Goal: Information Seeking & Learning: Learn about a topic

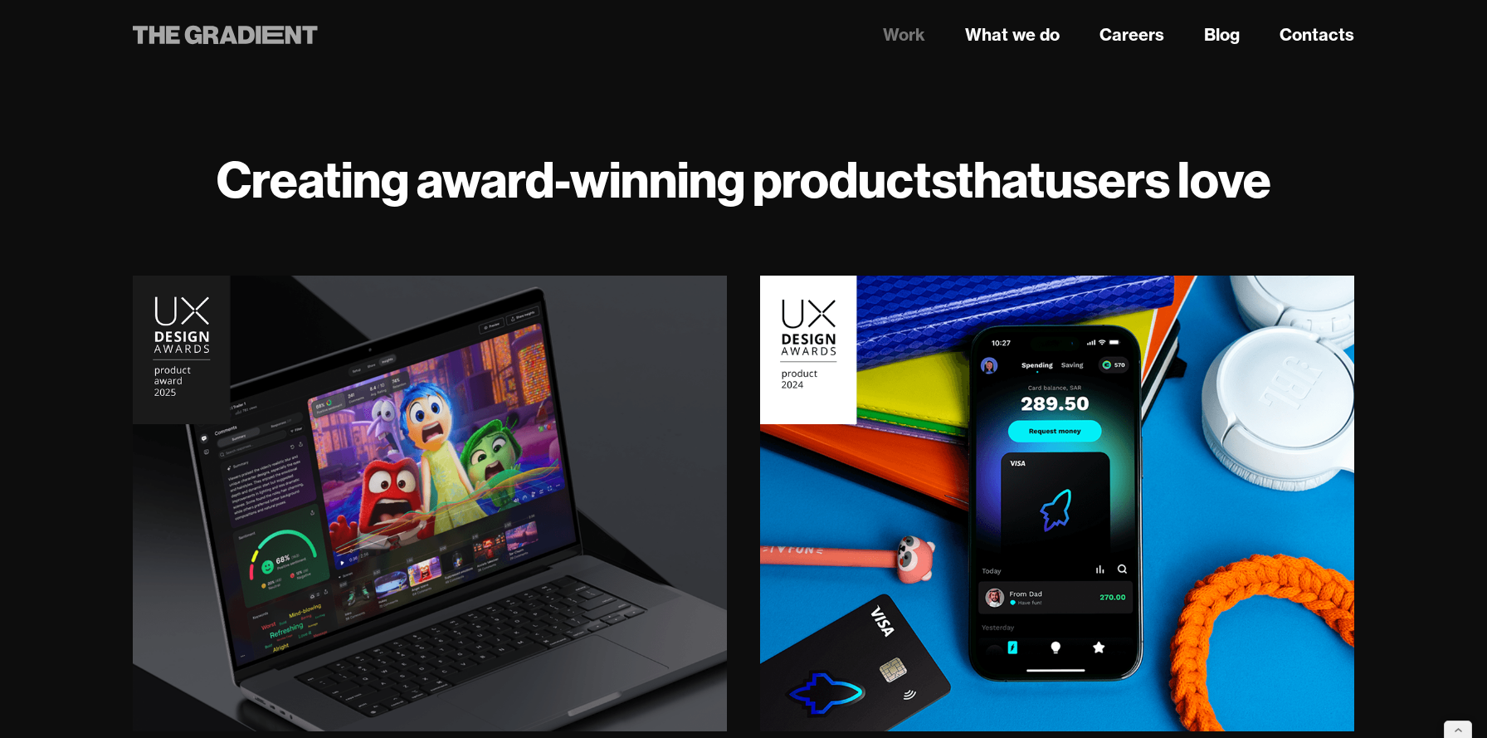
click at [239, 34] on icon at bounding box center [246, 35] width 17 height 18
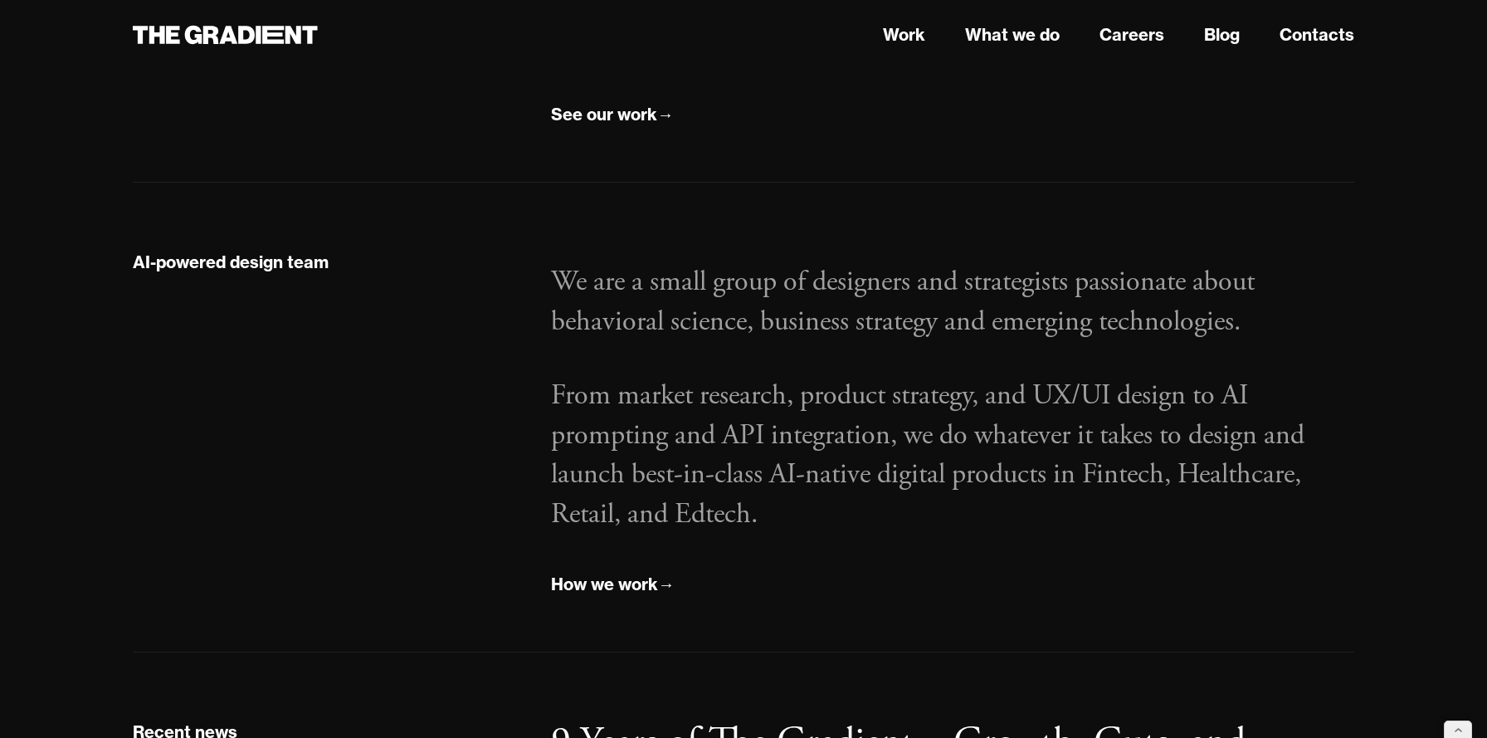
scroll to position [1877, 0]
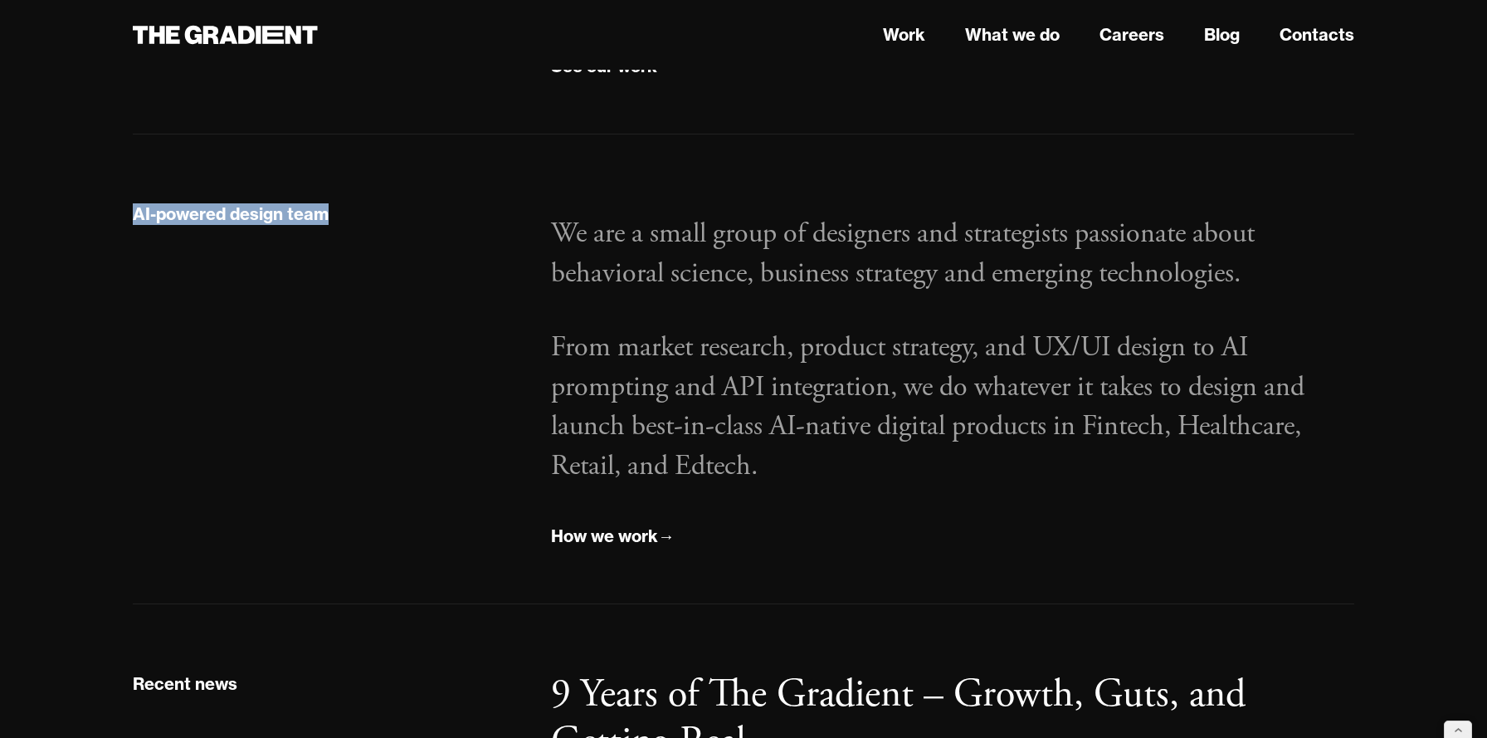
drag, startPoint x: 329, startPoint y: 207, endPoint x: 103, endPoint y: 212, distance: 225.7
click at [629, 537] on div "How we work" at bounding box center [604, 536] width 107 height 22
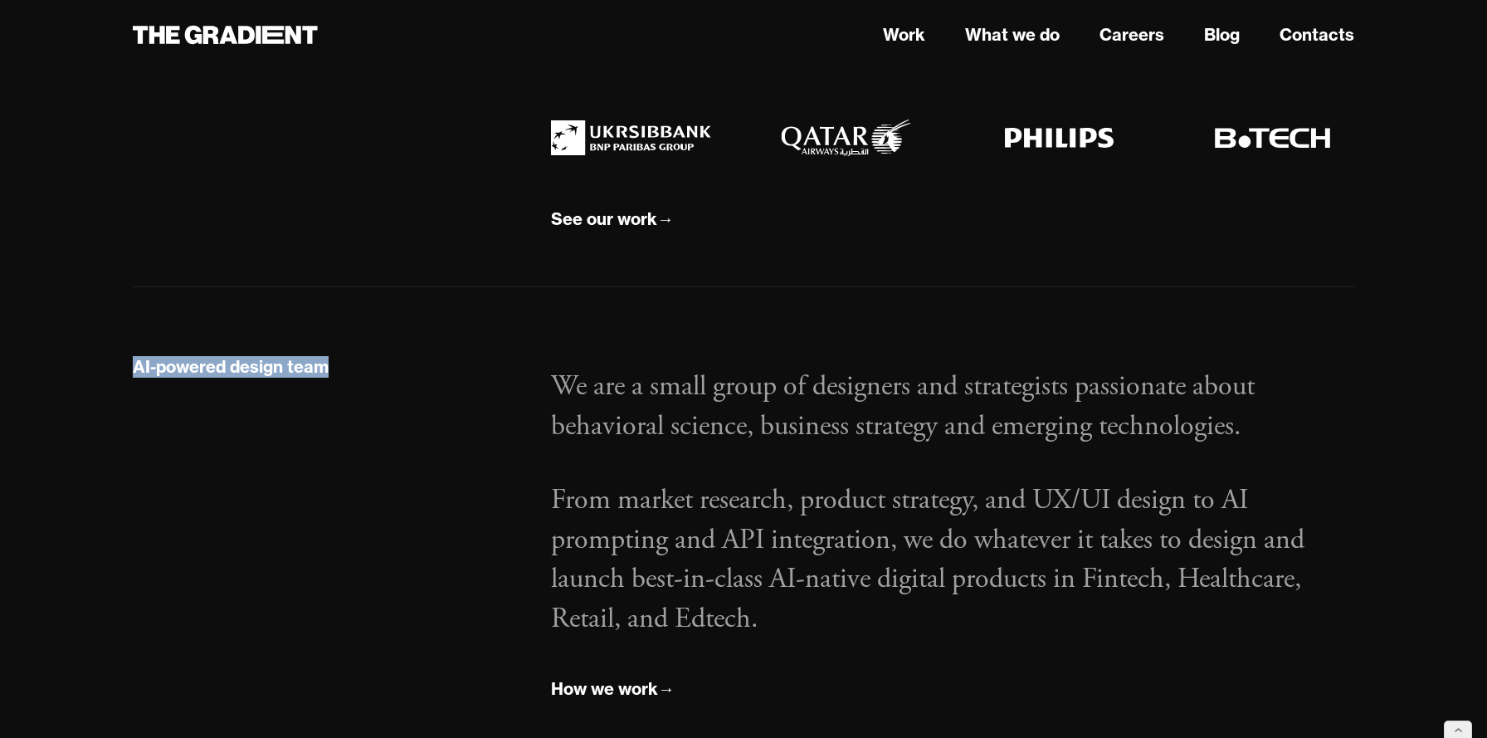
scroll to position [1727, 0]
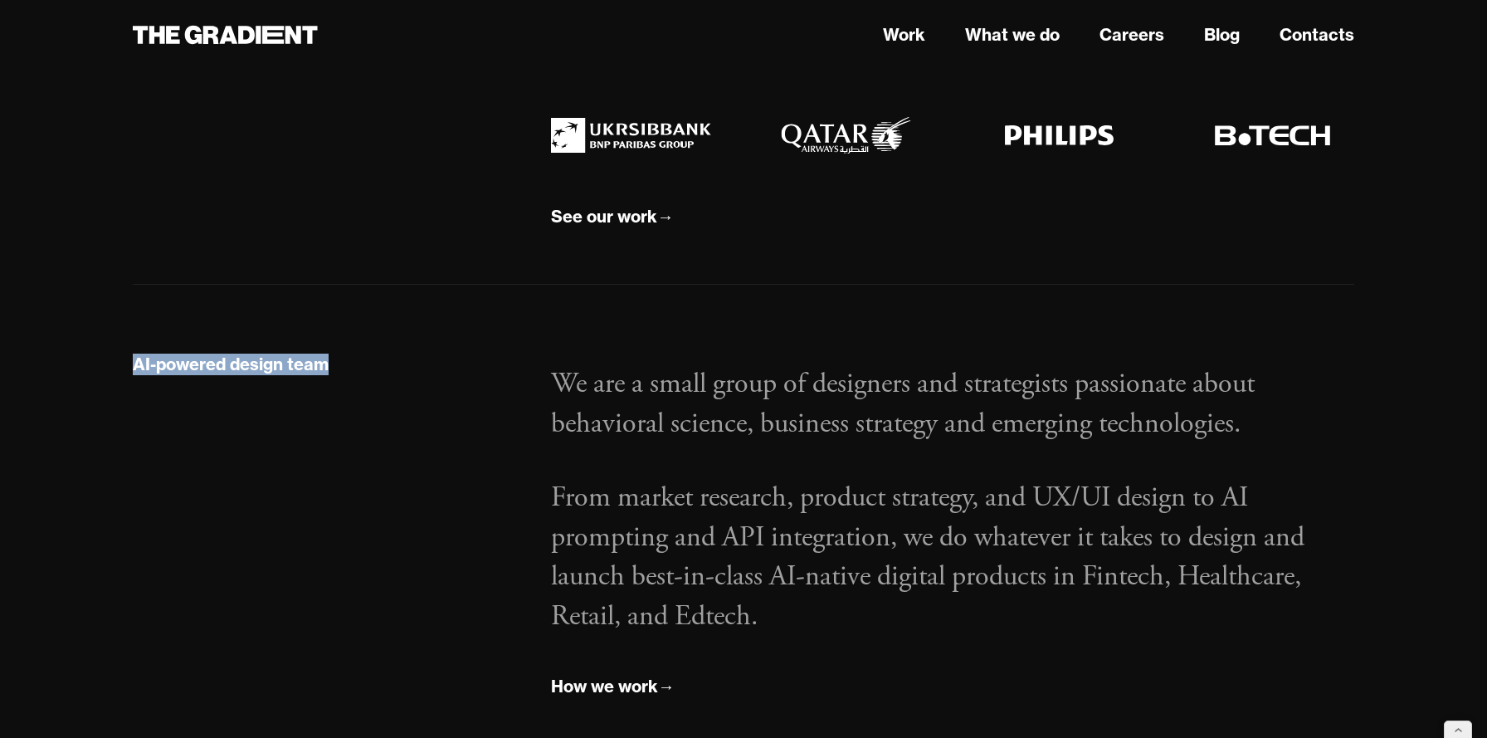
copy div "AI-powered design team"
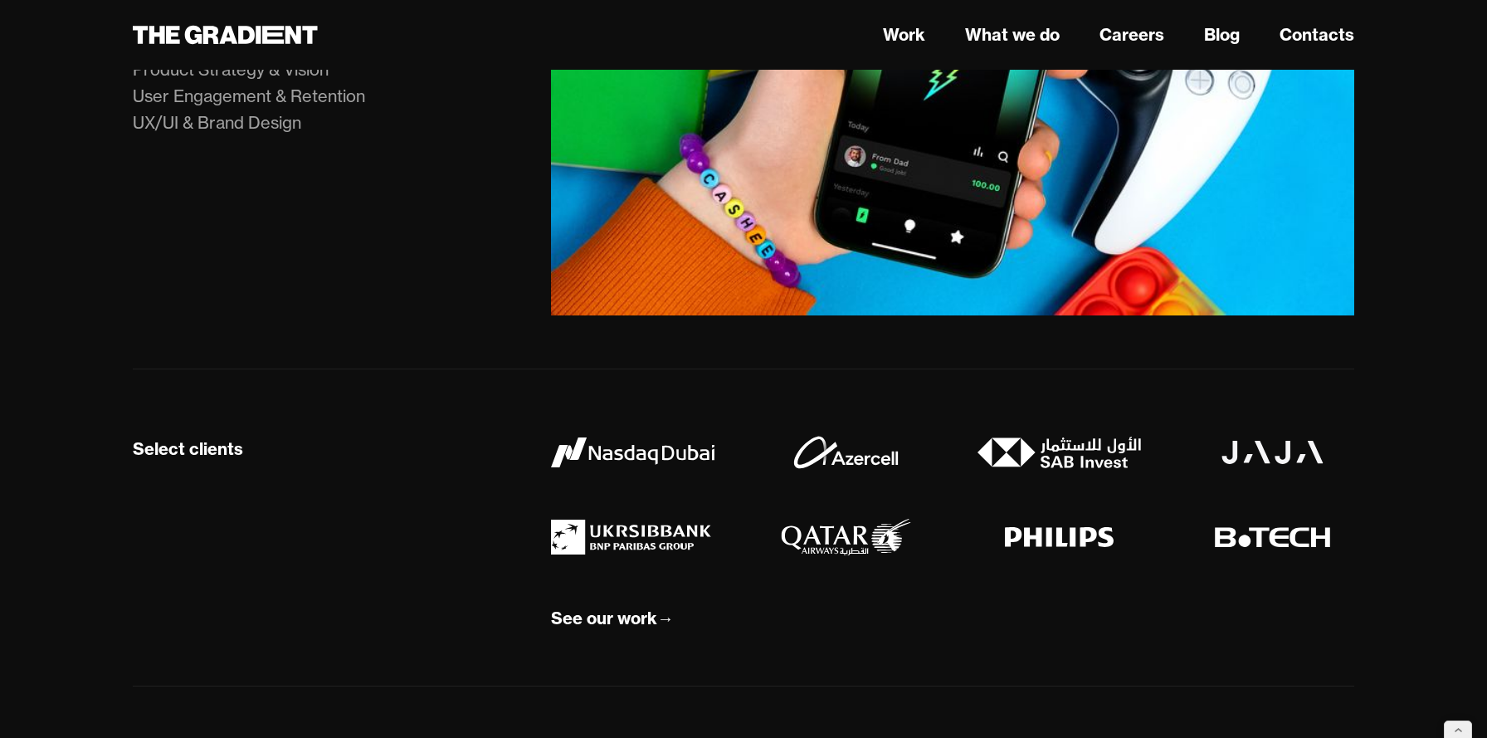
scroll to position [0, 0]
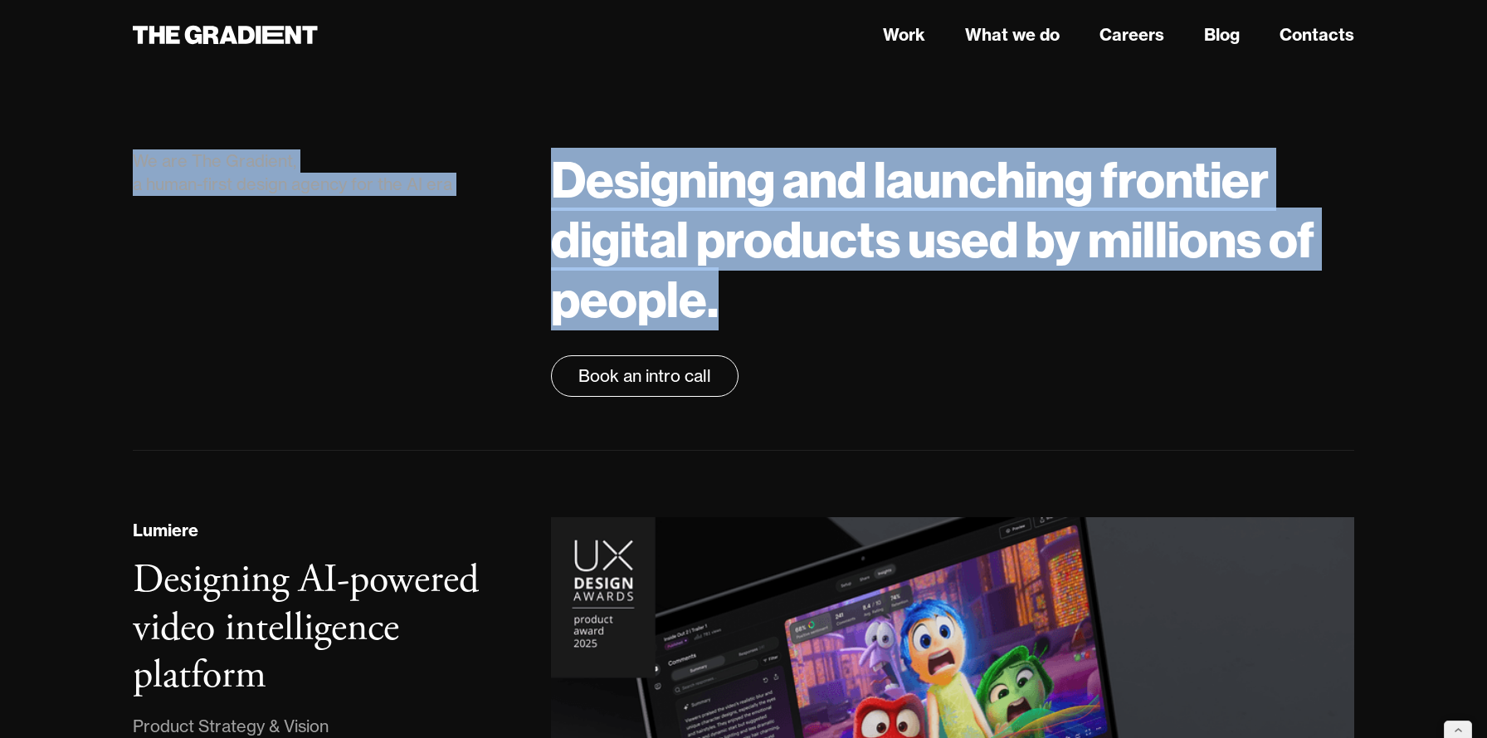
drag, startPoint x: 128, startPoint y: 165, endPoint x: 723, endPoint y: 286, distance: 607.0
click at [723, 286] on div "We are The Gradient, a human-first design agency for the AI era Designing and l…" at bounding box center [743, 272] width 1254 height 247
copy div "We are The Gradient, a human-first design agency for the AI era Designing and l…"
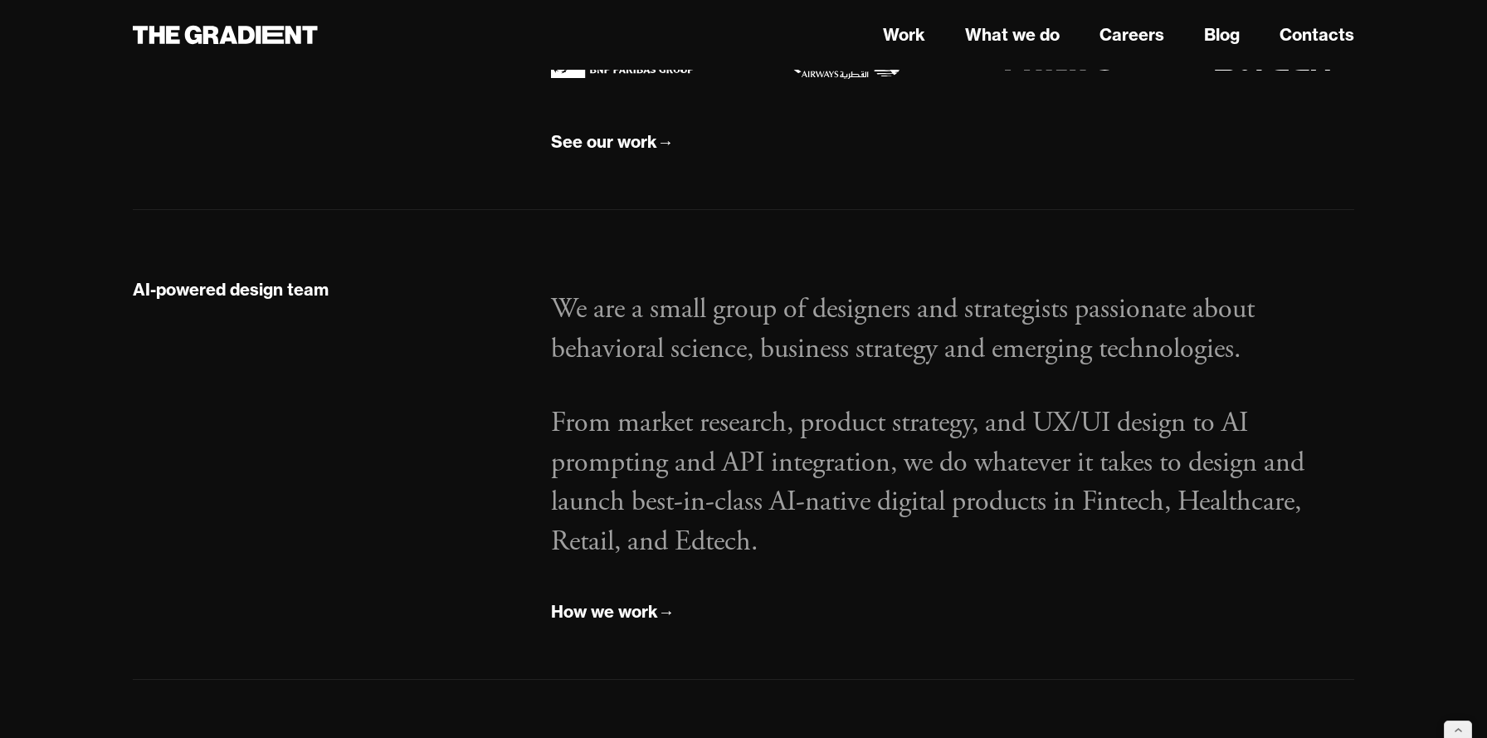
scroll to position [1805, 0]
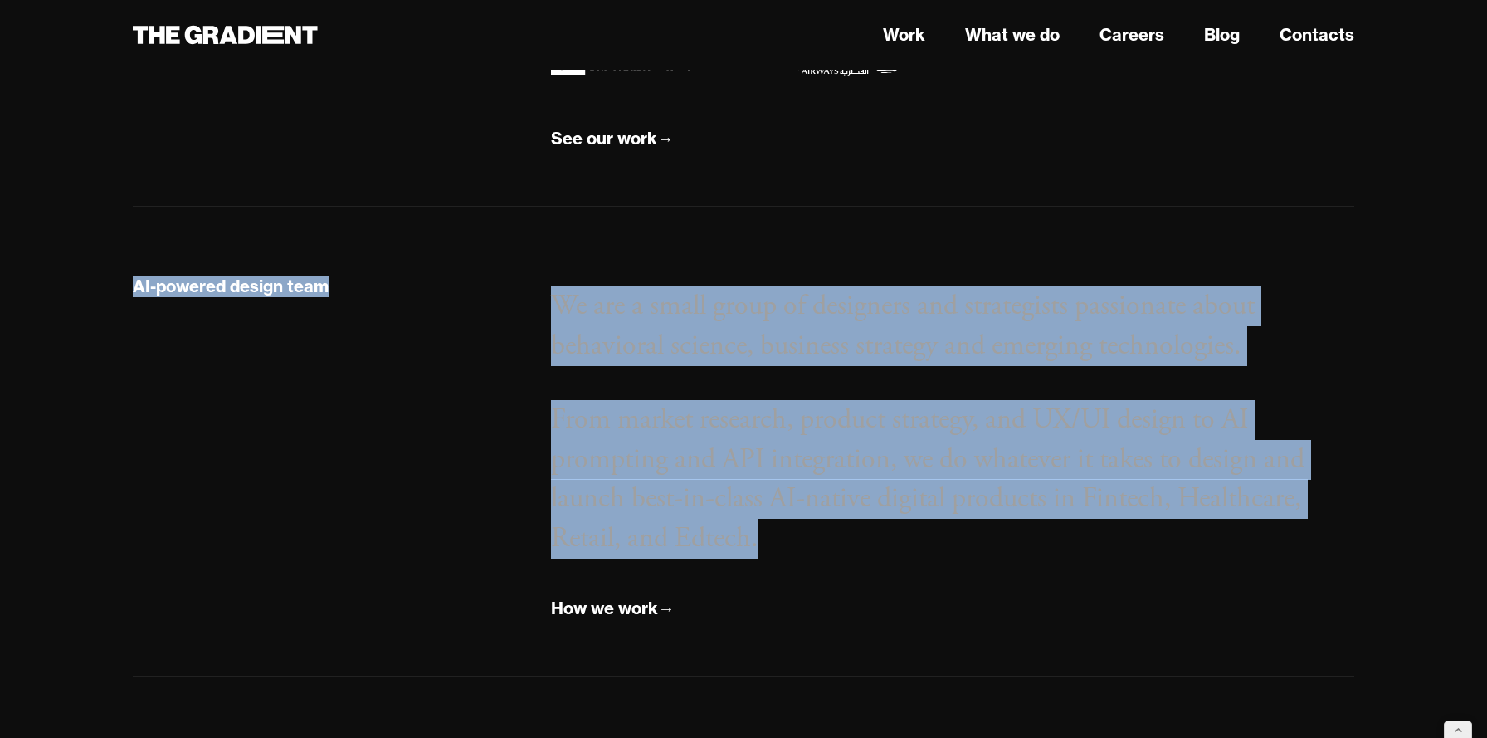
drag, startPoint x: 139, startPoint y: 288, endPoint x: 824, endPoint y: 555, distance: 735.5
click at [824, 555] on div "AI-powered design team We are a small group of designers and strategists passio…" at bounding box center [743, 447] width 1254 height 349
copy div "AI-powered design team We are a small group of designers and strategists passio…"
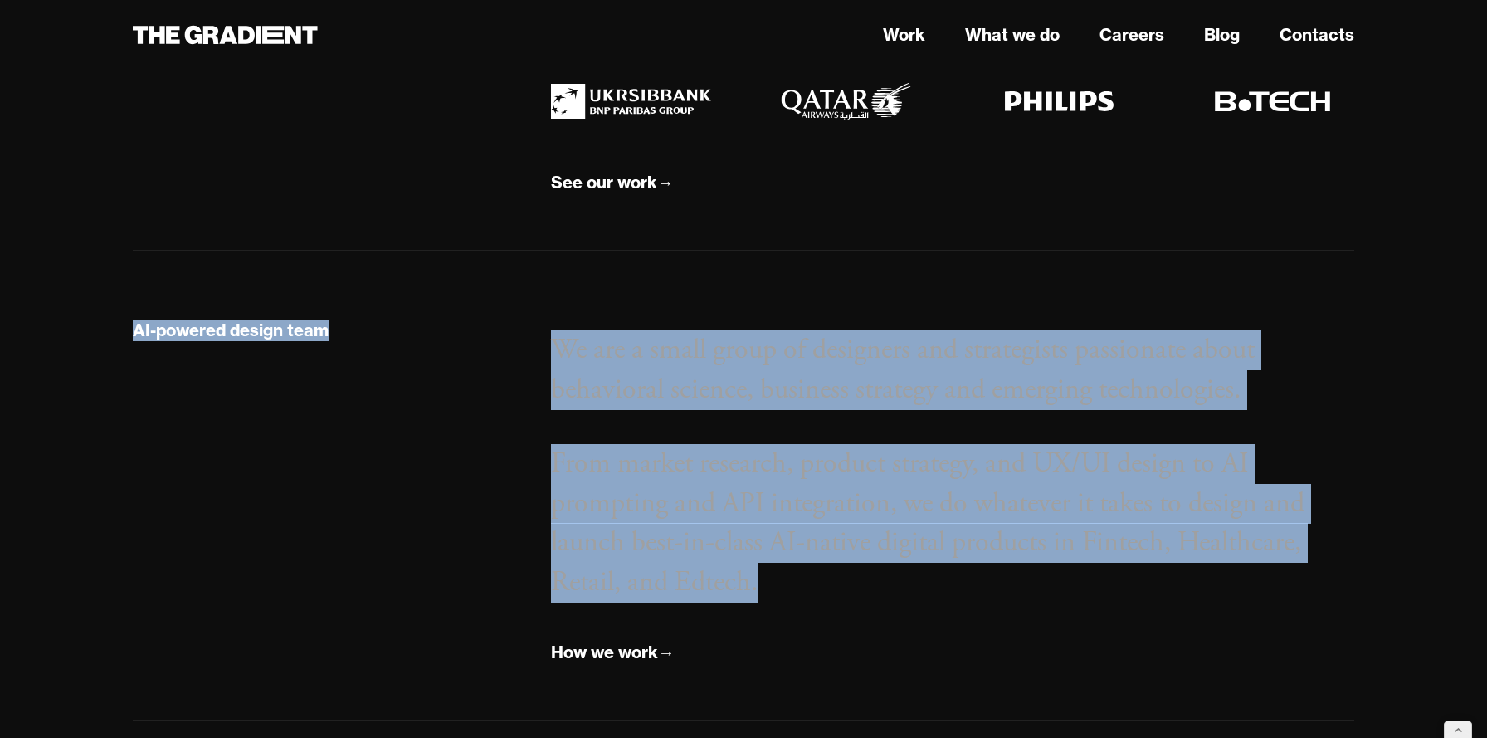
scroll to position [1776, 0]
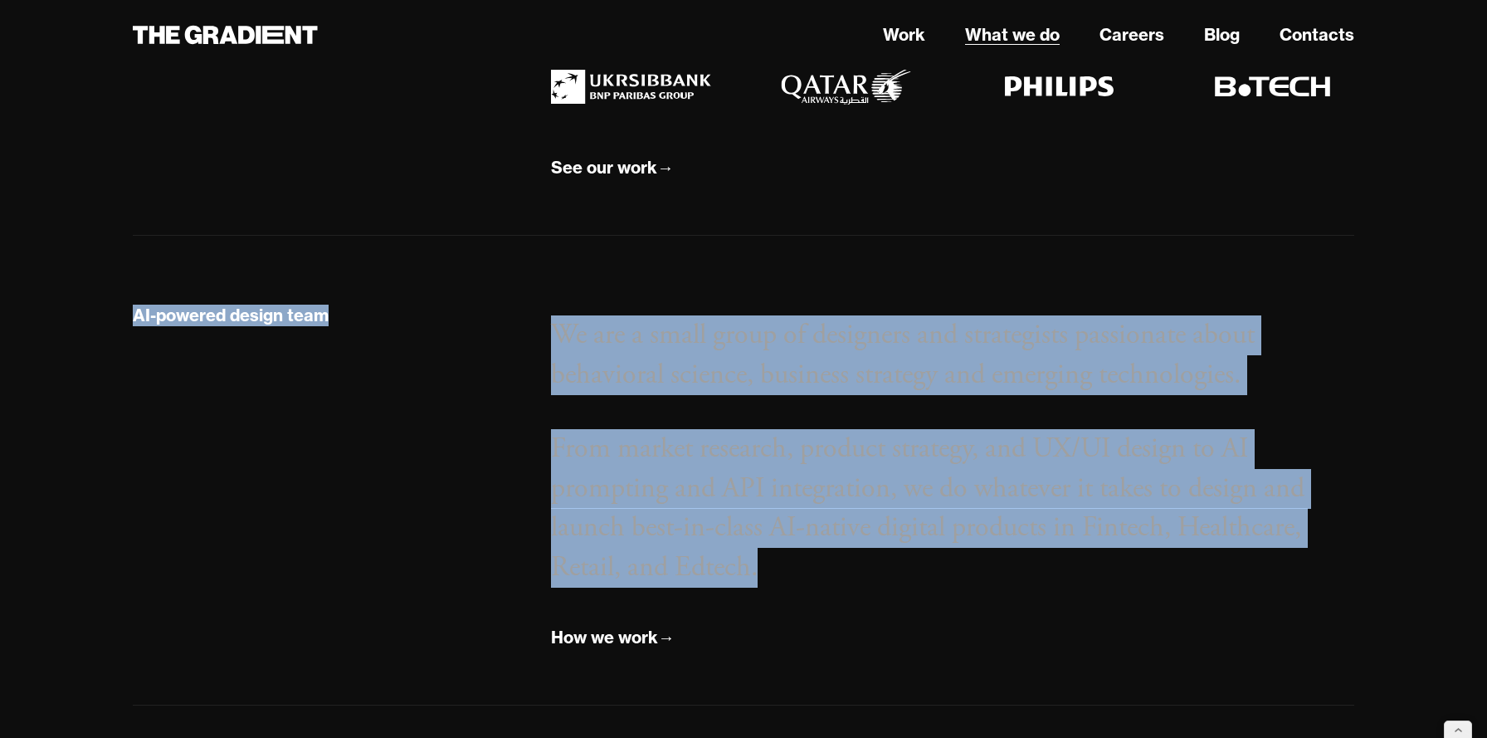
click at [994, 37] on link "What we do" at bounding box center [1012, 34] width 95 height 25
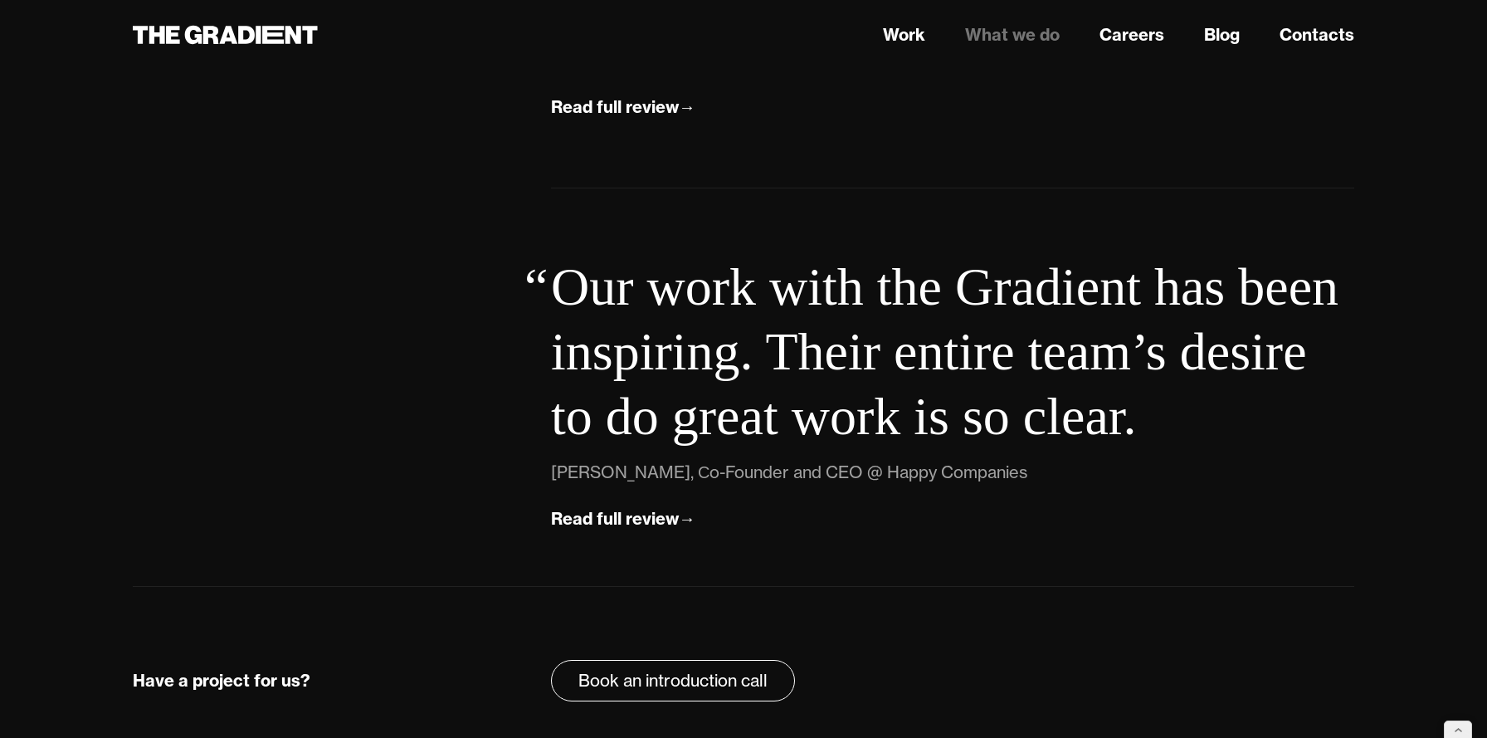
scroll to position [5921, 0]
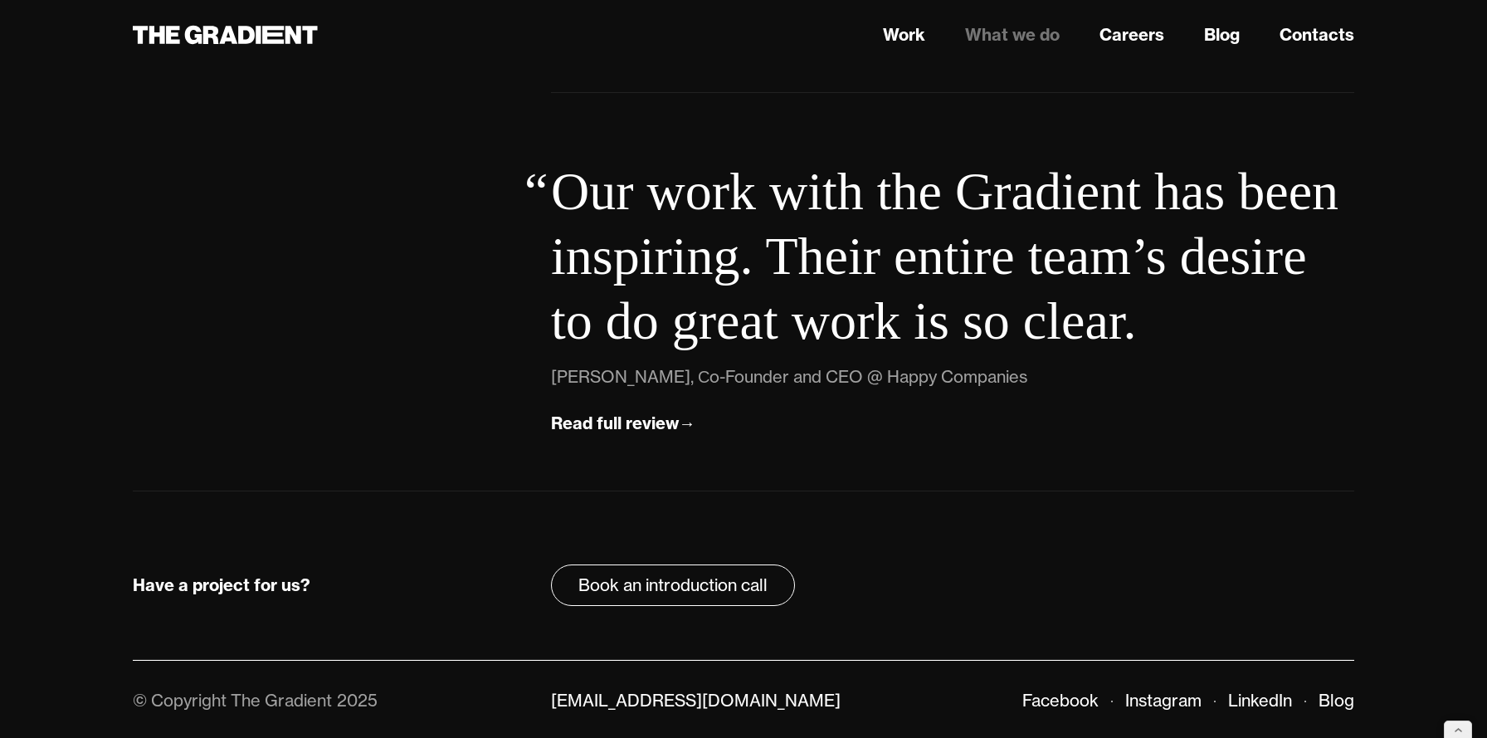
click at [1007, 34] on link "What we do" at bounding box center [1012, 34] width 95 height 25
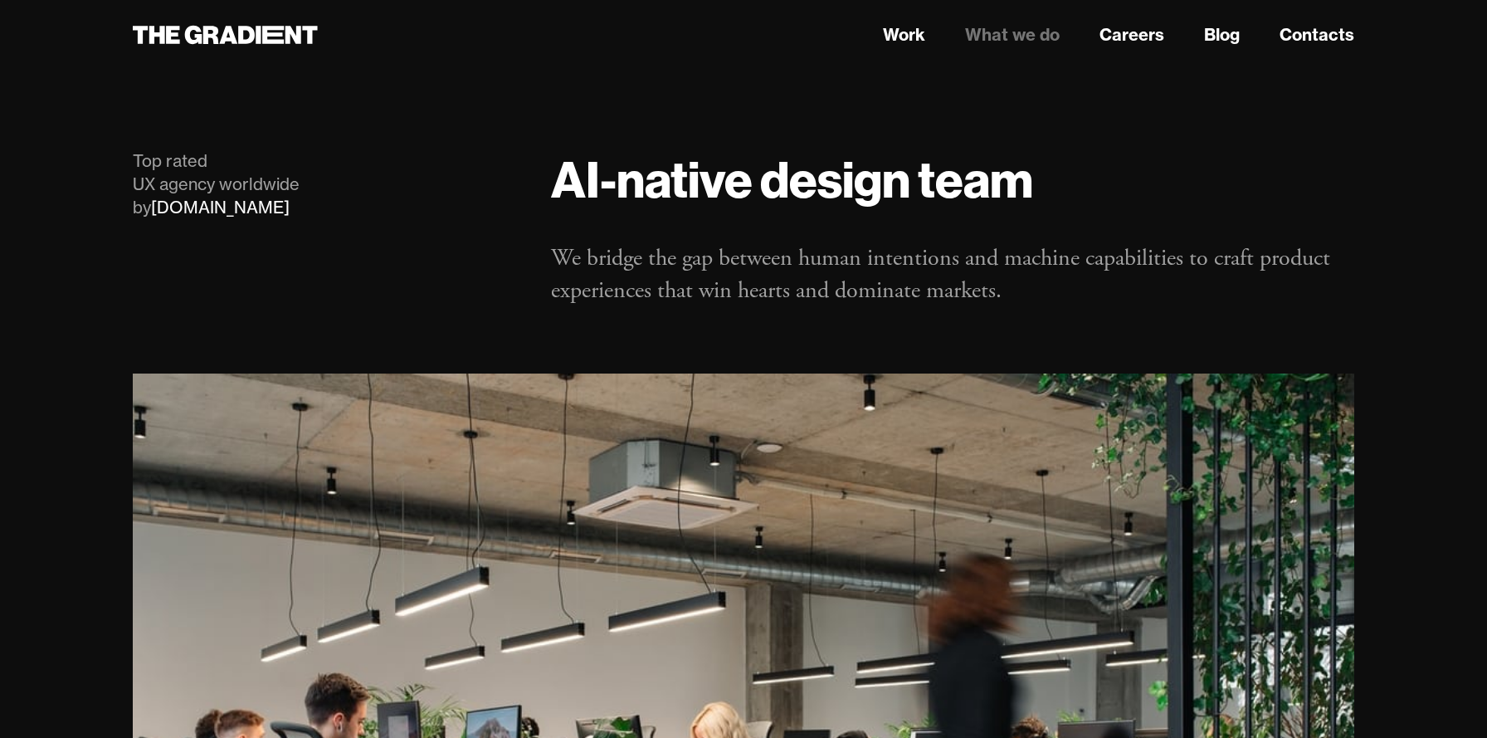
scroll to position [100, 0]
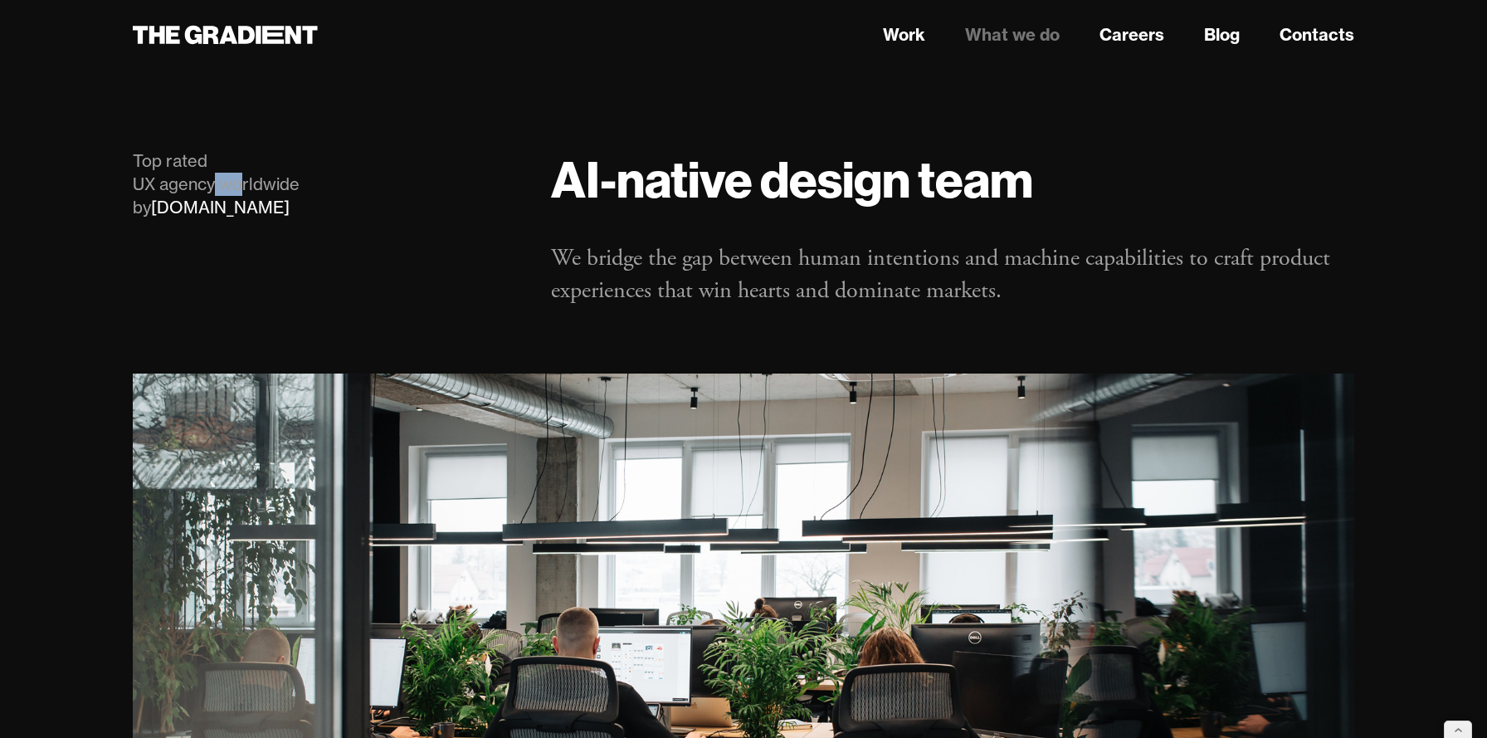
drag, startPoint x: 242, startPoint y: 192, endPoint x: 198, endPoint y: 187, distance: 44.2
click at [203, 188] on div "Top rated UX agency worldwide by [DOMAIN_NAME]" at bounding box center [325, 184] width 385 height 70
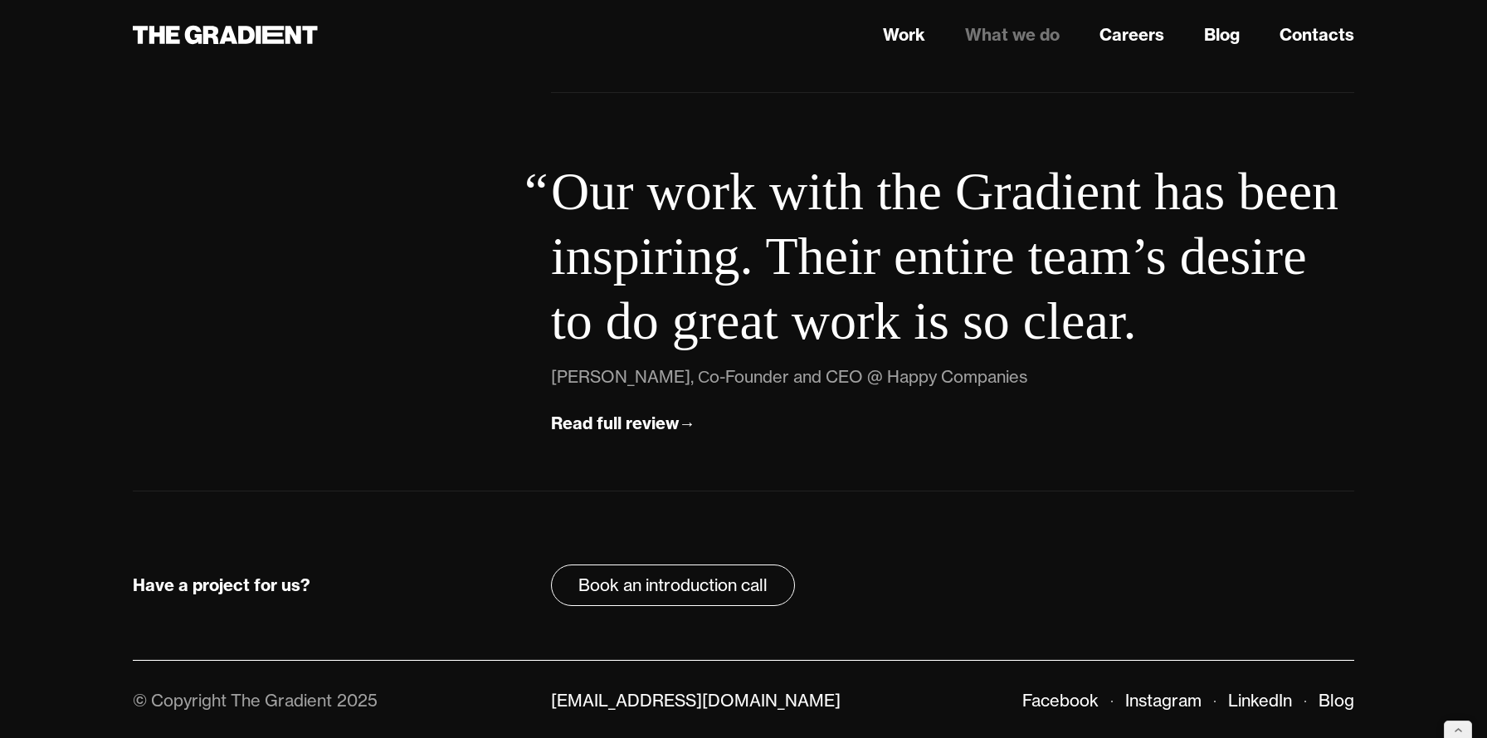
scroll to position [5920, 0]
